Goal: Information Seeking & Learning: Learn about a topic

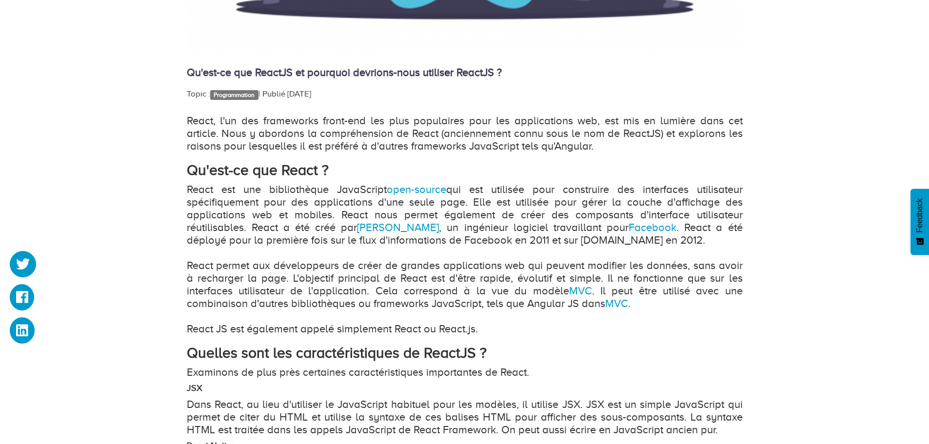
scroll to position [488, 0]
click at [376, 220] on p "React est une bibliothèque JavaScript open-source qui est utilisée pour constru…" at bounding box center [465, 260] width 556 height 152
click at [346, 206] on p "React est une bibliothèque JavaScript open-source qui est utilisée pour constru…" at bounding box center [465, 260] width 556 height 152
drag, startPoint x: 345, startPoint y: 205, endPoint x: 292, endPoint y: 200, distance: 52.9
click at [345, 204] on p "React est une bibliothèque JavaScript open-source qui est utilisée pour constru…" at bounding box center [465, 260] width 556 height 152
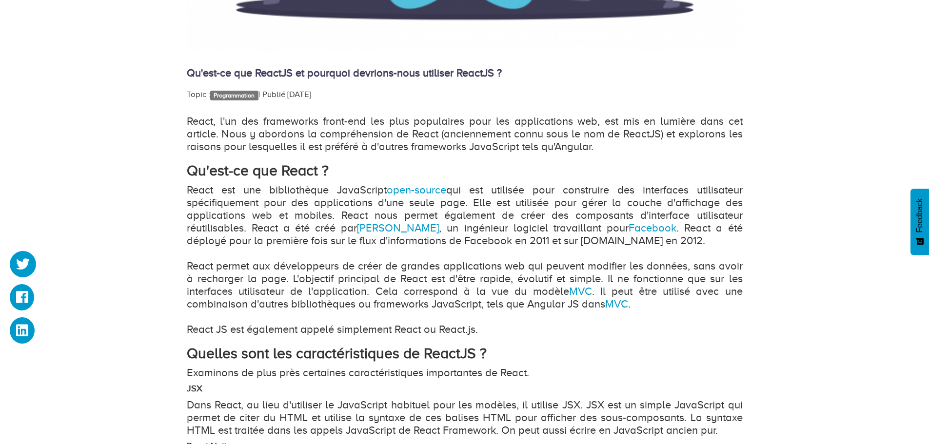
click at [192, 192] on p "React est une bibliothèque JavaScript open-source qui est utilisée pour constru…" at bounding box center [465, 260] width 556 height 152
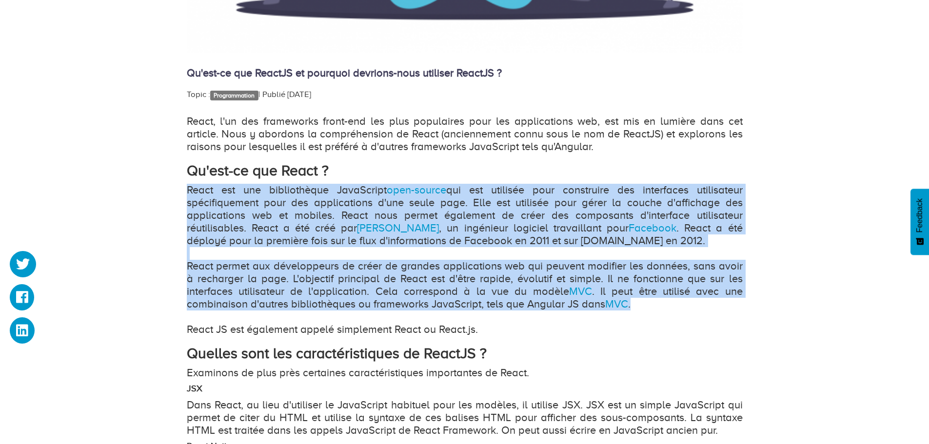
drag, startPoint x: 186, startPoint y: 189, endPoint x: 643, endPoint y: 310, distance: 472.2
click at [643, 310] on p "React est une bibliothèque JavaScript open-source qui est utilisée pour constru…" at bounding box center [465, 260] width 556 height 152
click at [652, 308] on p "React est une bibliothèque JavaScript open-source qui est utilisée pour constru…" at bounding box center [465, 260] width 556 height 152
drag, startPoint x: 649, startPoint y: 304, endPoint x: 180, endPoint y: 188, distance: 482.8
